Goal: Find specific page/section: Find specific page/section

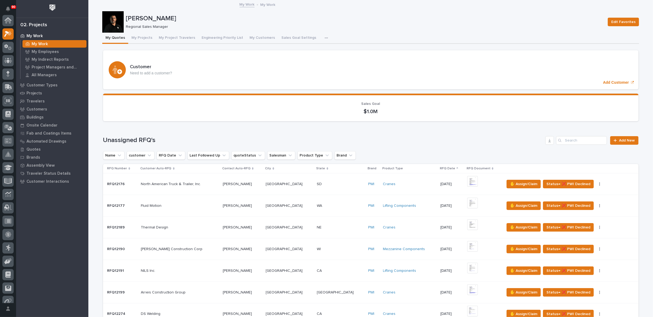
scroll to position [13, 0]
click at [44, 51] on p "My Employees" at bounding box center [45, 52] width 27 height 5
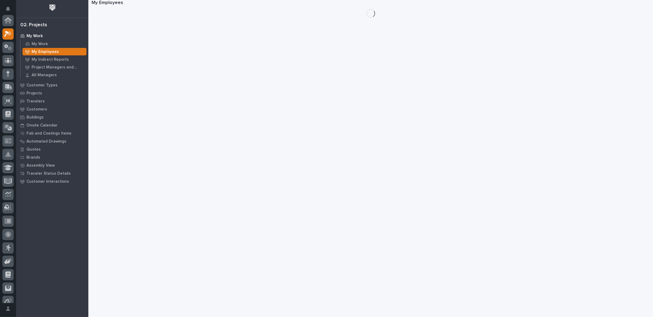
scroll to position [13, 0]
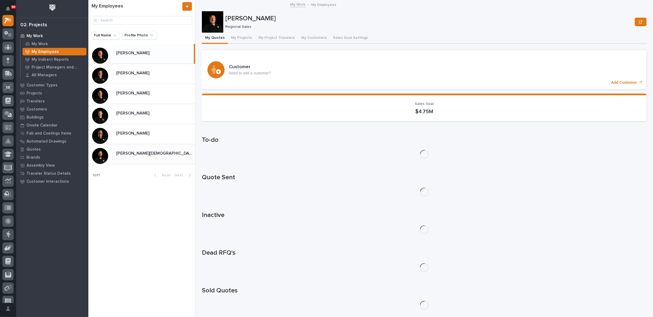
click at [133, 149] on div "[PERSON_NAME][DEMOGRAPHIC_DATA] [PERSON_NAME][DEMOGRAPHIC_DATA]" at bounding box center [153, 154] width 83 height 10
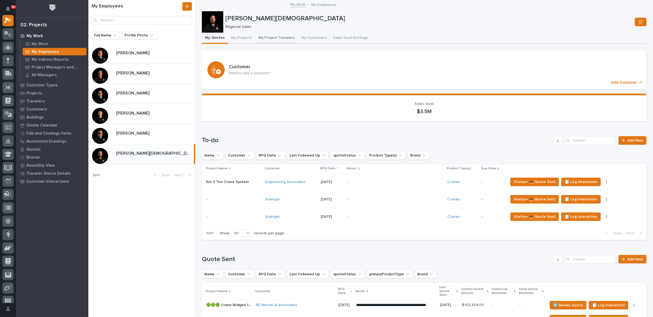
click at [280, 37] on button "My Project Travelers" at bounding box center [276, 38] width 43 height 11
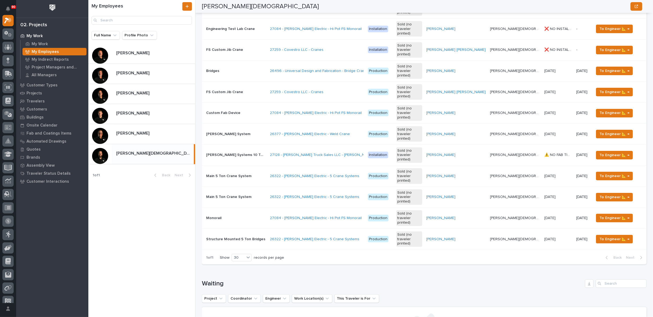
scroll to position [70, 0]
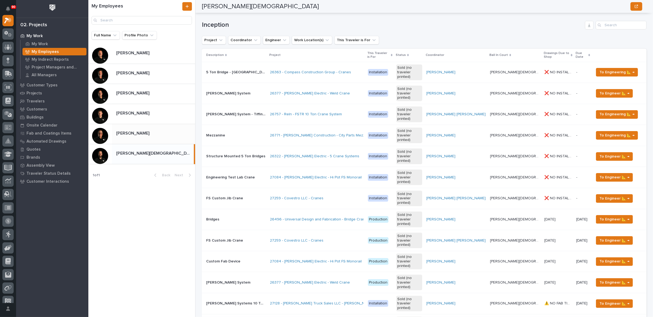
click at [147, 128] on div "[PERSON_NAME] [PERSON_NAME]" at bounding box center [141, 134] width 107 height 20
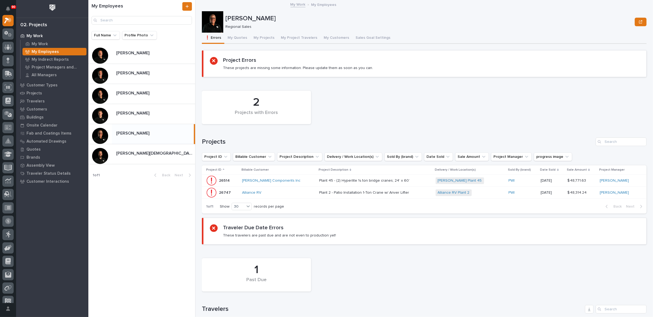
click at [407, 179] on div "Plant 45 - (2) Hyperlite ¼ ton bridge cranes; 24’ x 60’ Plant 45 - (2) Hyperlit…" at bounding box center [375, 180] width 112 height 9
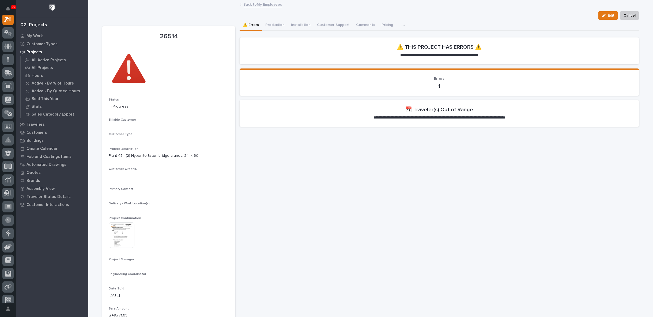
scroll to position [13, 0]
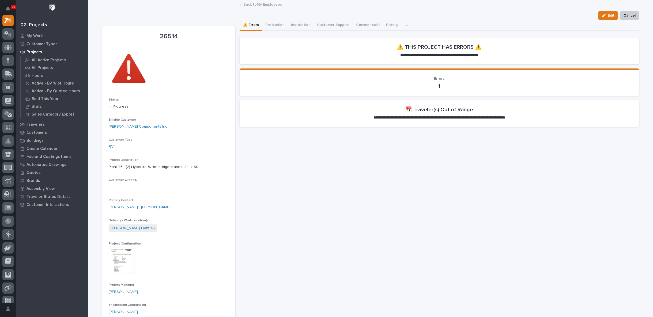
click at [249, 3] on link "Back to My Employees" at bounding box center [263, 4] width 39 height 6
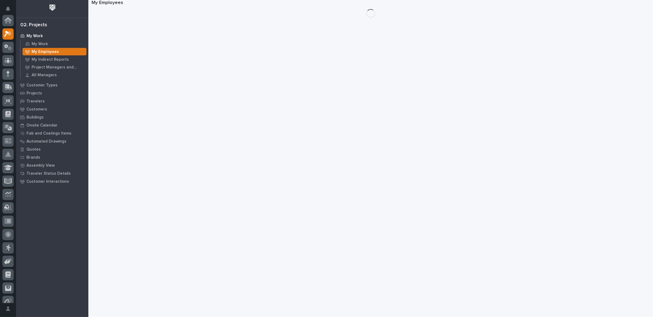
scroll to position [14, 0]
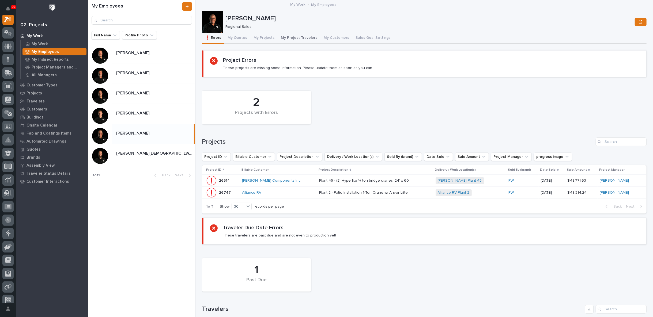
click at [294, 37] on button "My Project Travelers" at bounding box center [299, 38] width 43 height 11
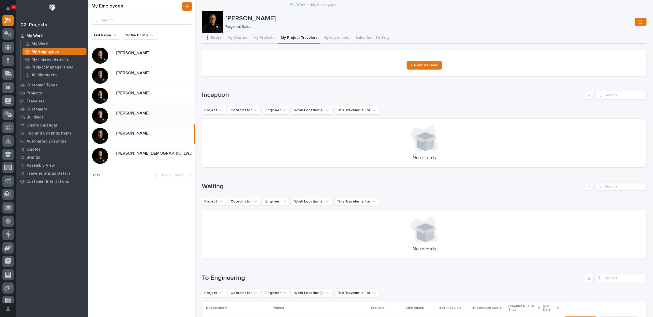
click at [138, 115] on p "[PERSON_NAME]" at bounding box center [133, 113] width 34 height 6
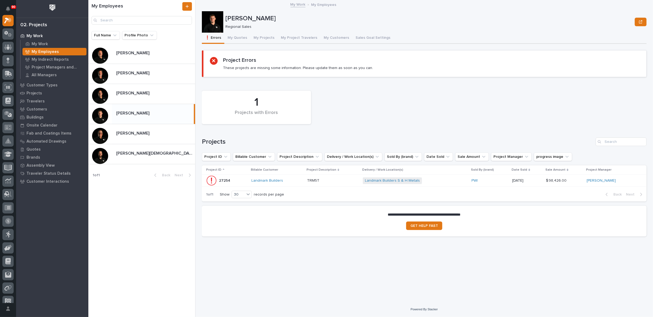
click at [439, 178] on div "Landmark Builders S & H Metals + 0" at bounding box center [410, 181] width 94 height 7
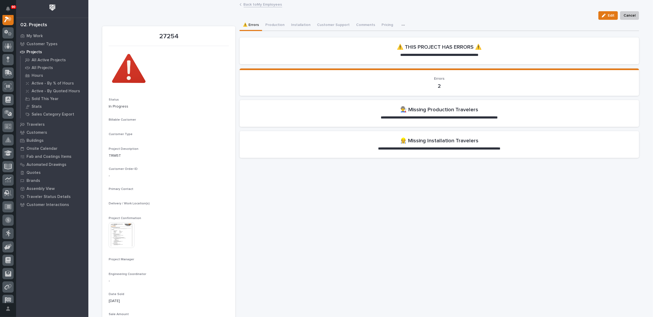
scroll to position [13, 0]
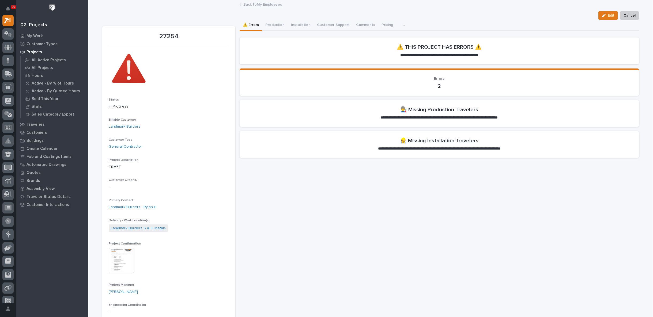
click at [260, 5] on link "Back to My Employees" at bounding box center [263, 4] width 39 height 6
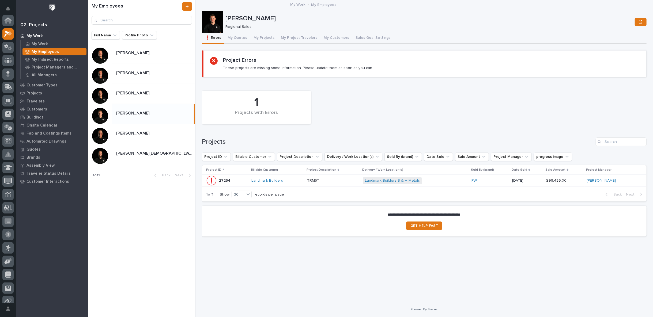
scroll to position [14, 0]
click at [293, 38] on button "My Project Travelers" at bounding box center [299, 38] width 43 height 11
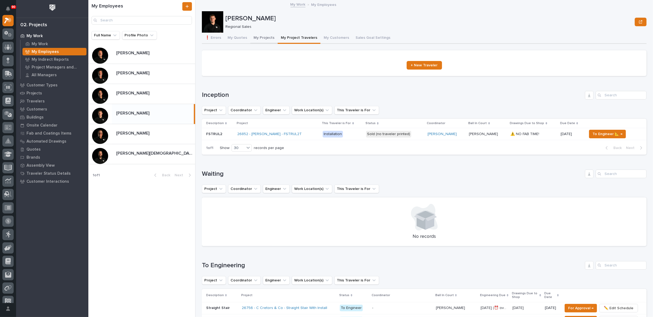
click at [267, 37] on button "My Projects" at bounding box center [263, 38] width 27 height 11
